Goal: Task Accomplishment & Management: Use online tool/utility

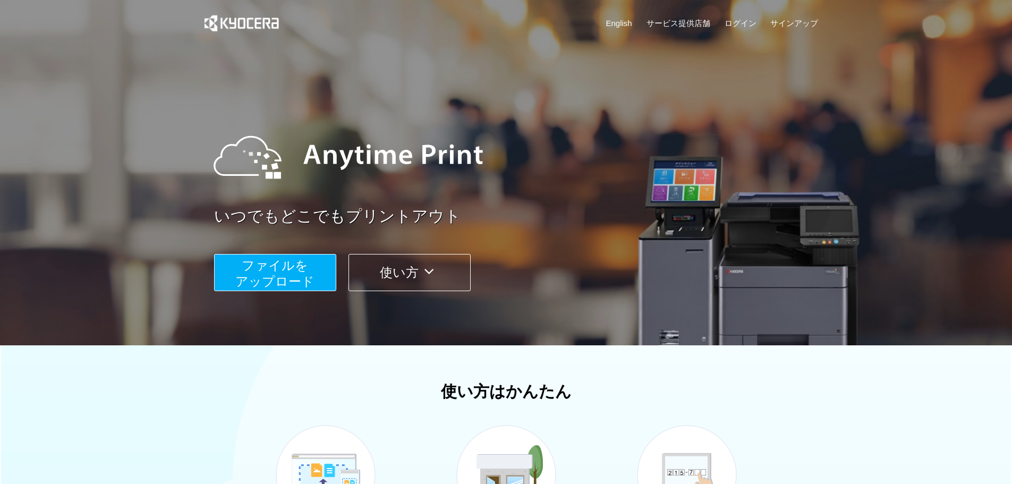
click at [308, 264] on button "ファイルを ​​アップロード" at bounding box center [275, 272] width 122 height 37
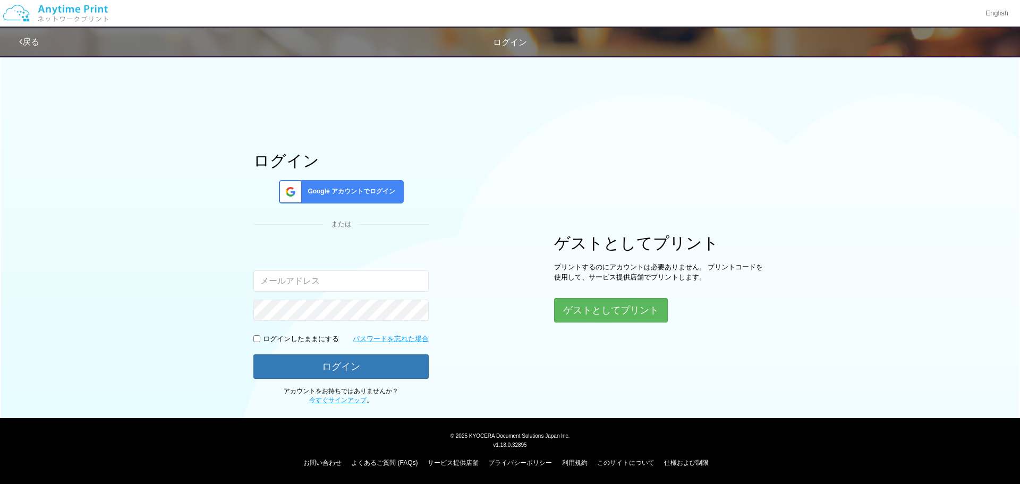
click at [353, 189] on span "Google アカウントでログイン" at bounding box center [349, 191] width 92 height 9
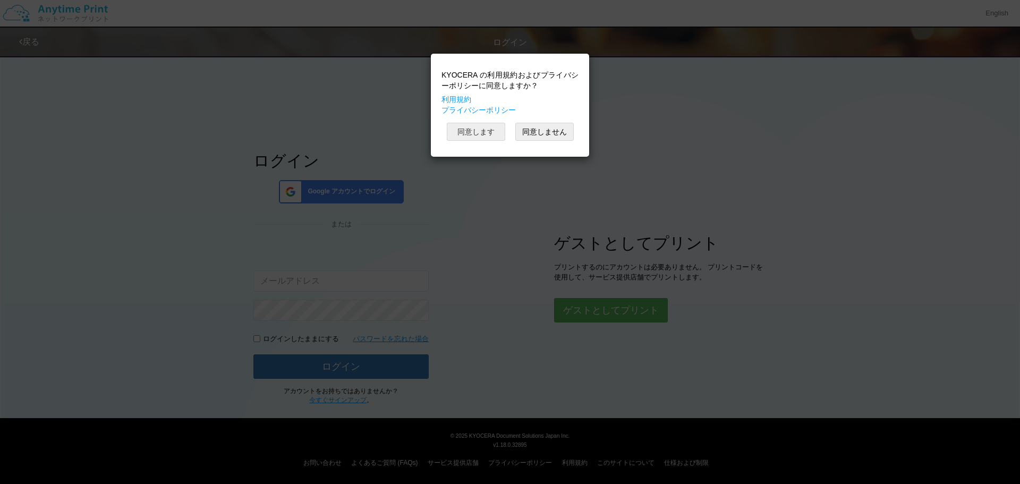
click at [474, 131] on button "同意します" at bounding box center [476, 132] width 58 height 18
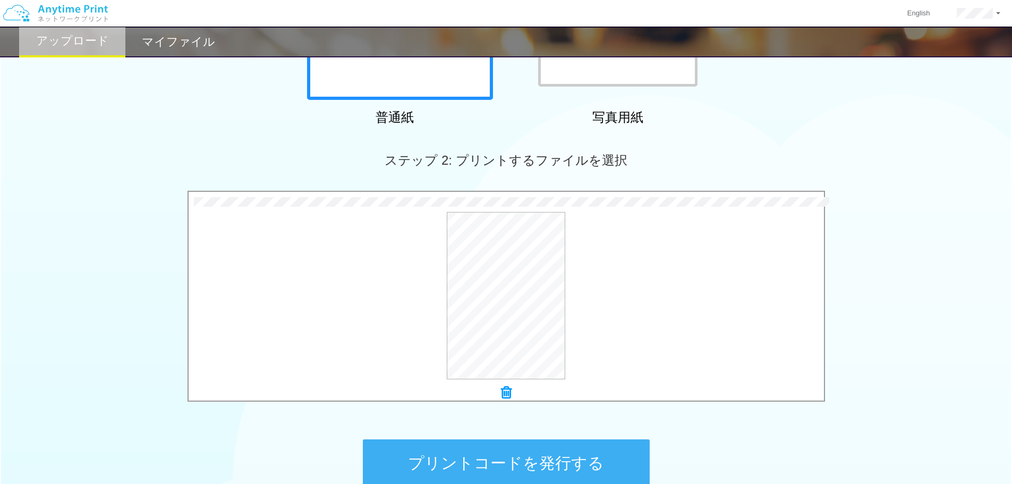
scroll to position [319, 0]
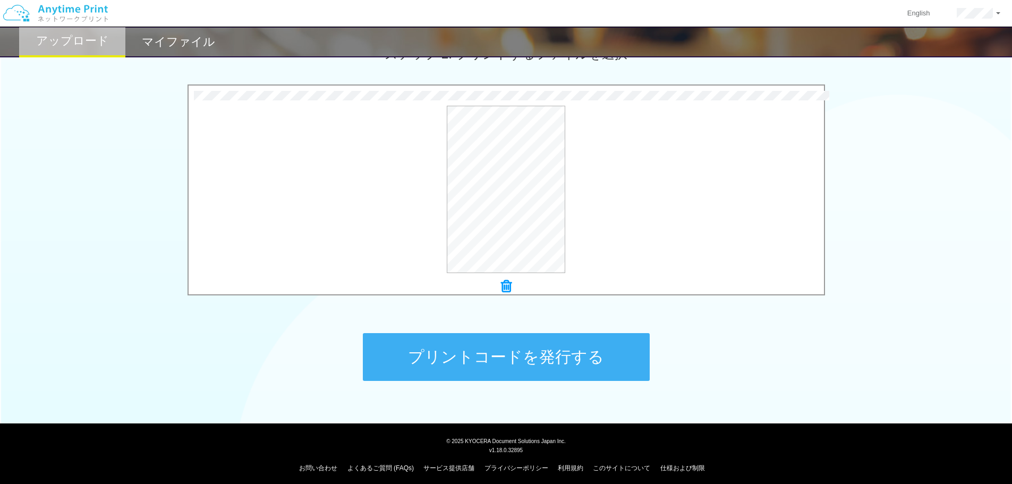
click at [504, 364] on button "プリントコードを発行する" at bounding box center [506, 357] width 287 height 48
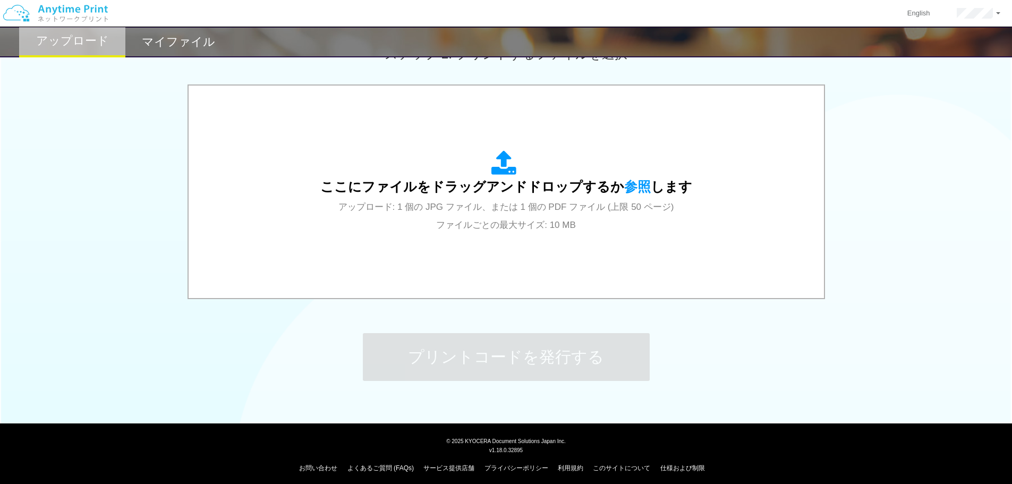
scroll to position [0, 0]
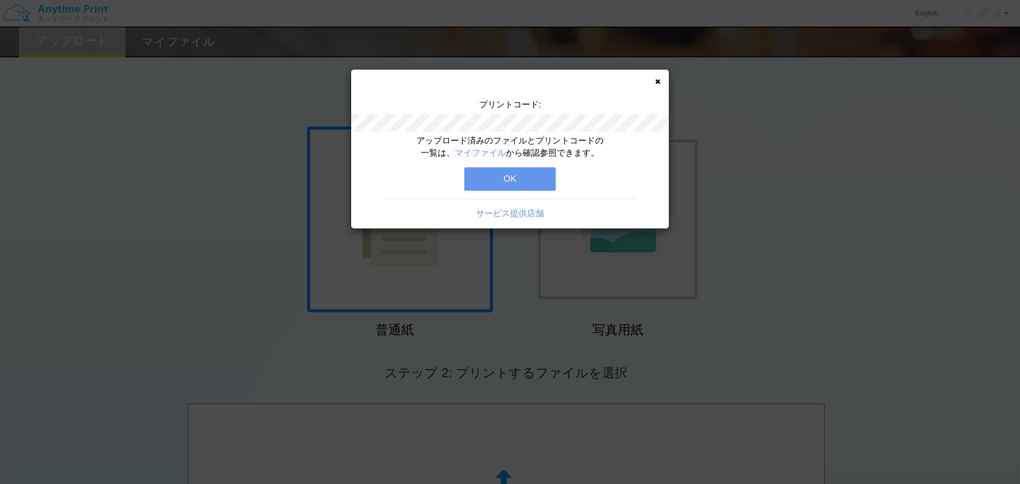
click at [508, 184] on button "OK" at bounding box center [509, 178] width 91 height 23
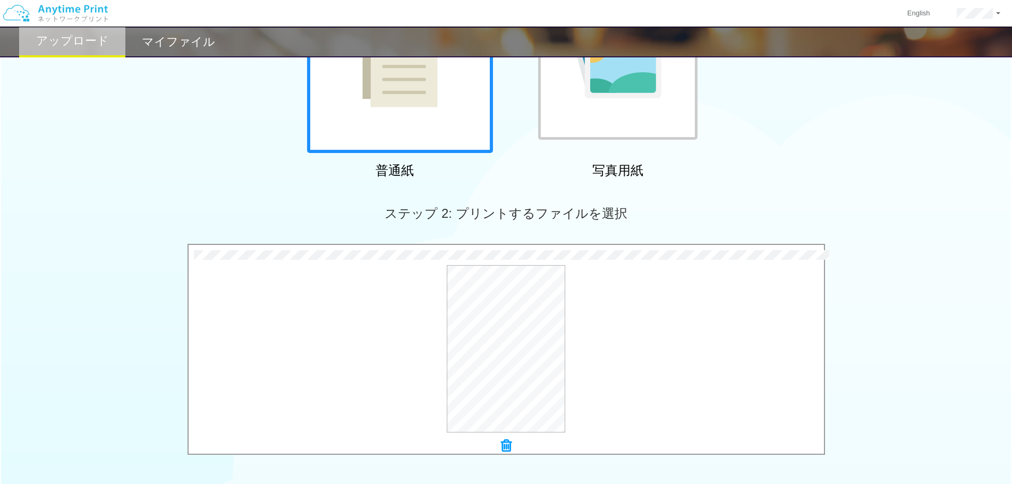
scroll to position [266, 0]
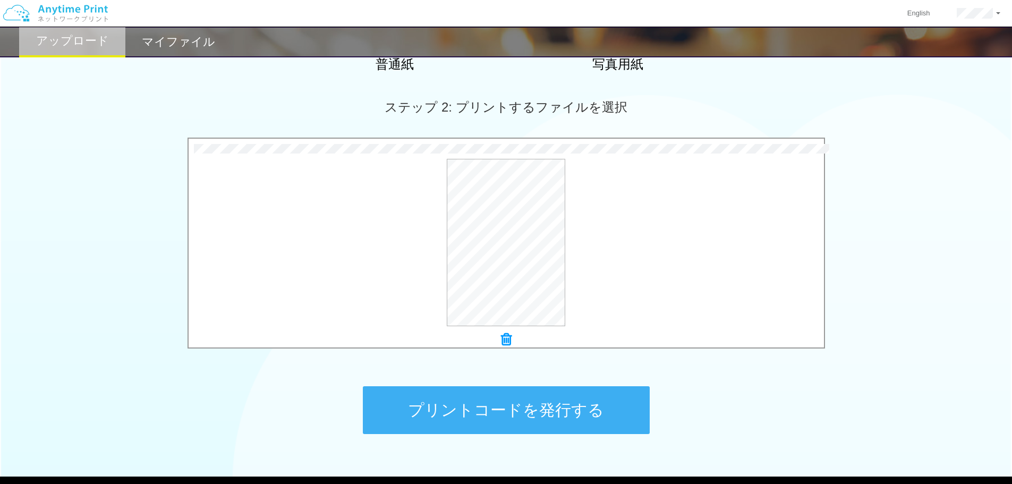
click at [490, 406] on button "プリントコードを発行する" at bounding box center [506, 410] width 287 height 48
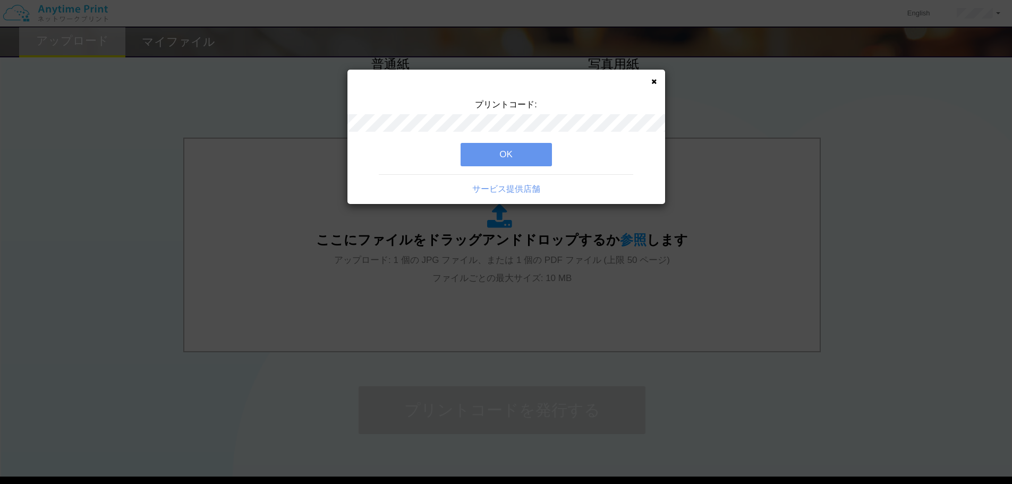
scroll to position [0, 0]
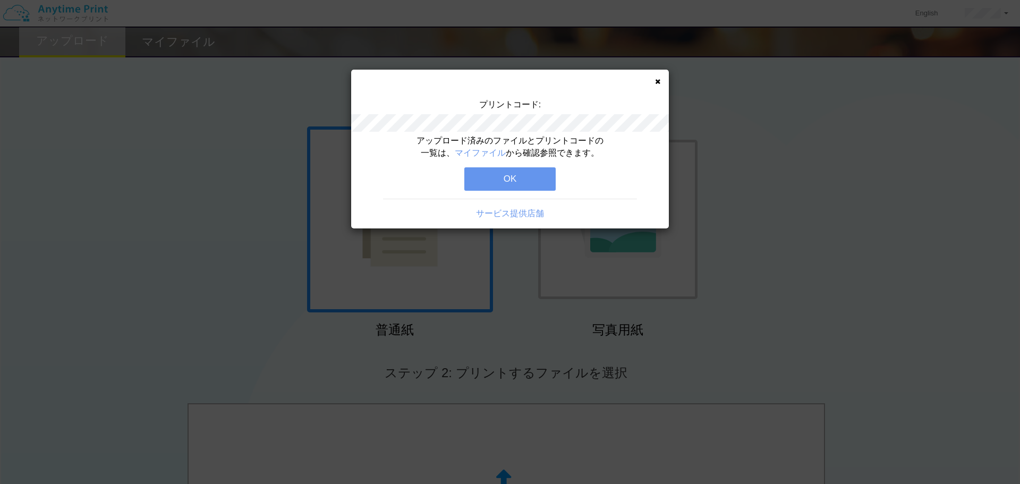
click at [517, 181] on button "OK" at bounding box center [509, 178] width 91 height 23
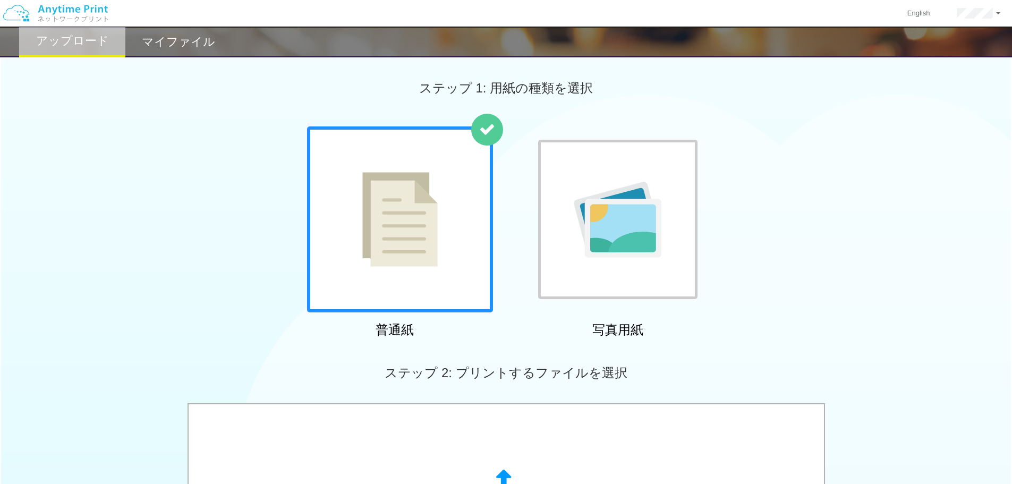
click at [182, 45] on h2 "マイファイル" at bounding box center [178, 42] width 73 height 13
